Goal: Information Seeking & Learning: Learn about a topic

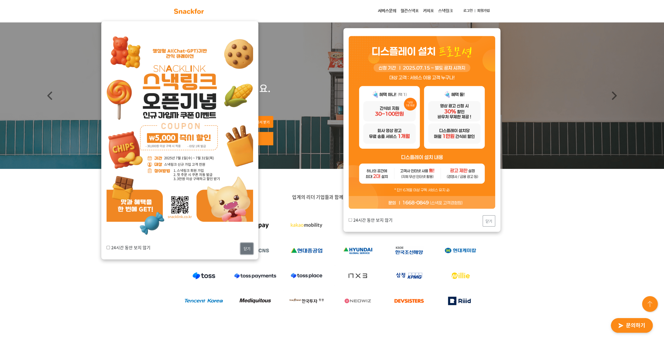
click at [244, 247] on button "닫기" at bounding box center [246, 248] width 13 height 11
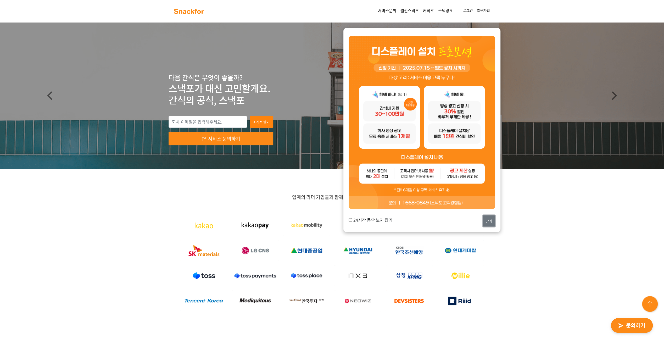
click at [492, 220] on button "닫기" at bounding box center [488, 220] width 13 height 11
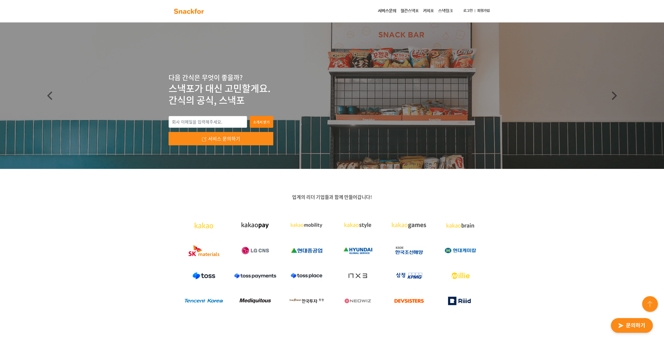
click at [409, 9] on link "월간스낵포" at bounding box center [409, 11] width 22 height 10
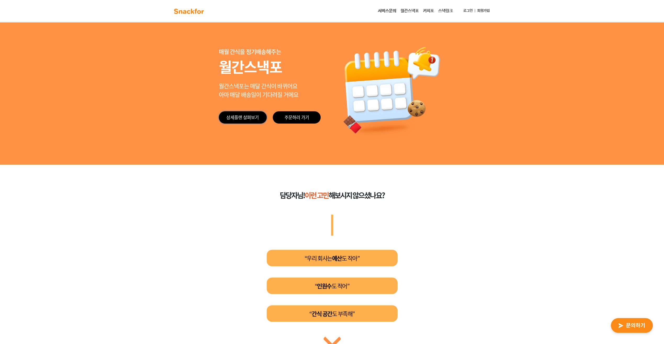
click at [232, 114] on link "상세플랜 살펴보기" at bounding box center [243, 117] width 48 height 12
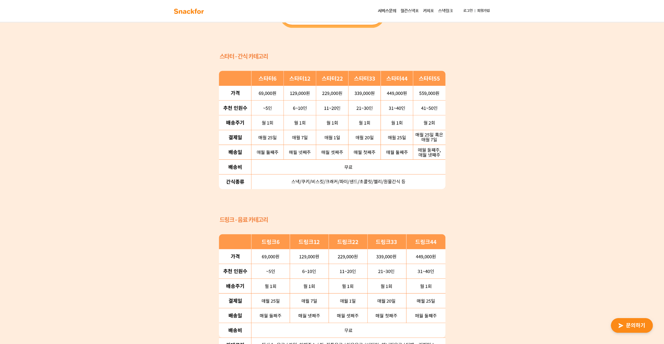
click at [452, 10] on link "스낵링크" at bounding box center [445, 11] width 19 height 10
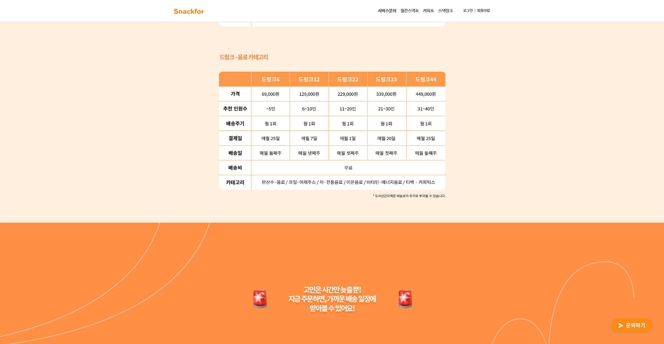
scroll to position [712, 0]
